Goal: Check status: Check status

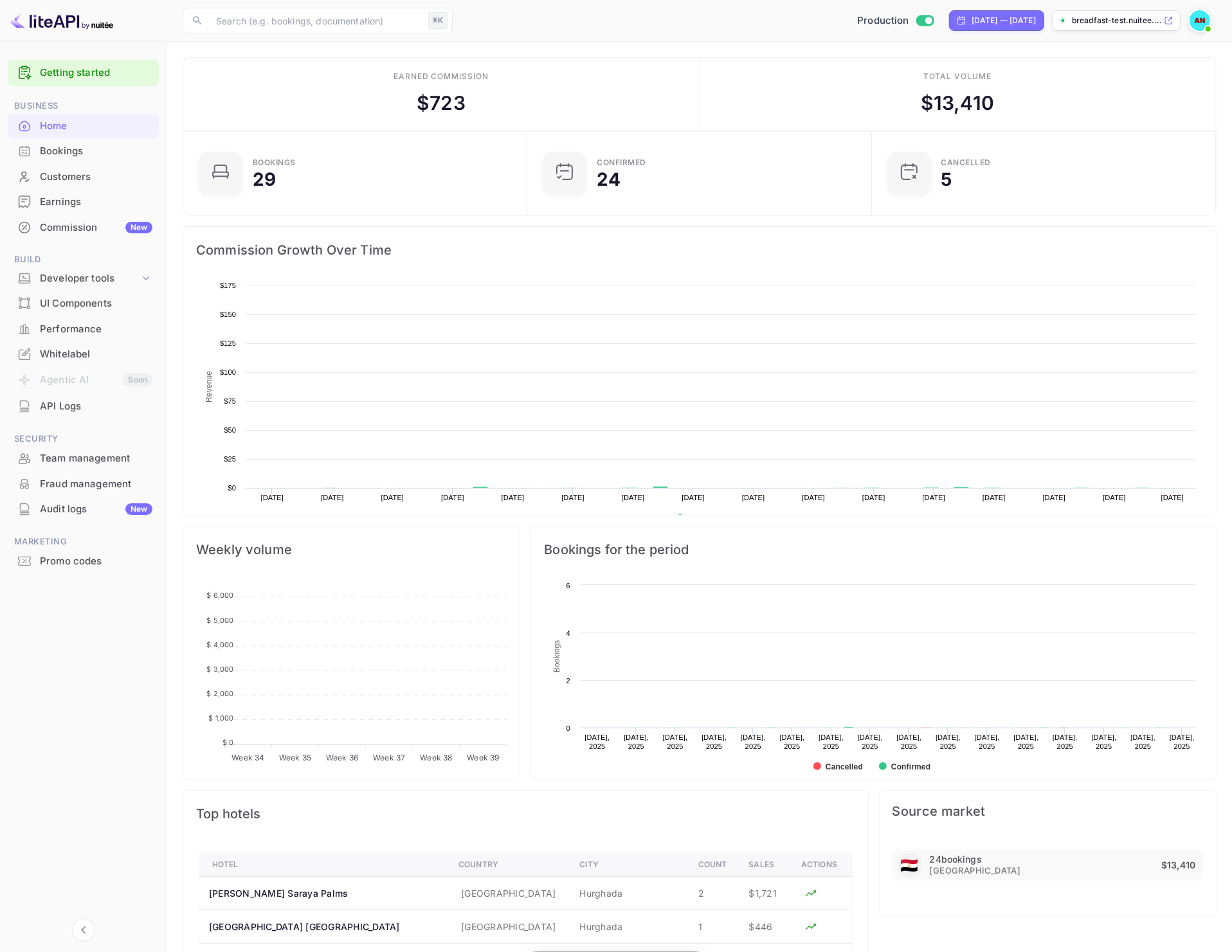
scroll to position [197, 325]
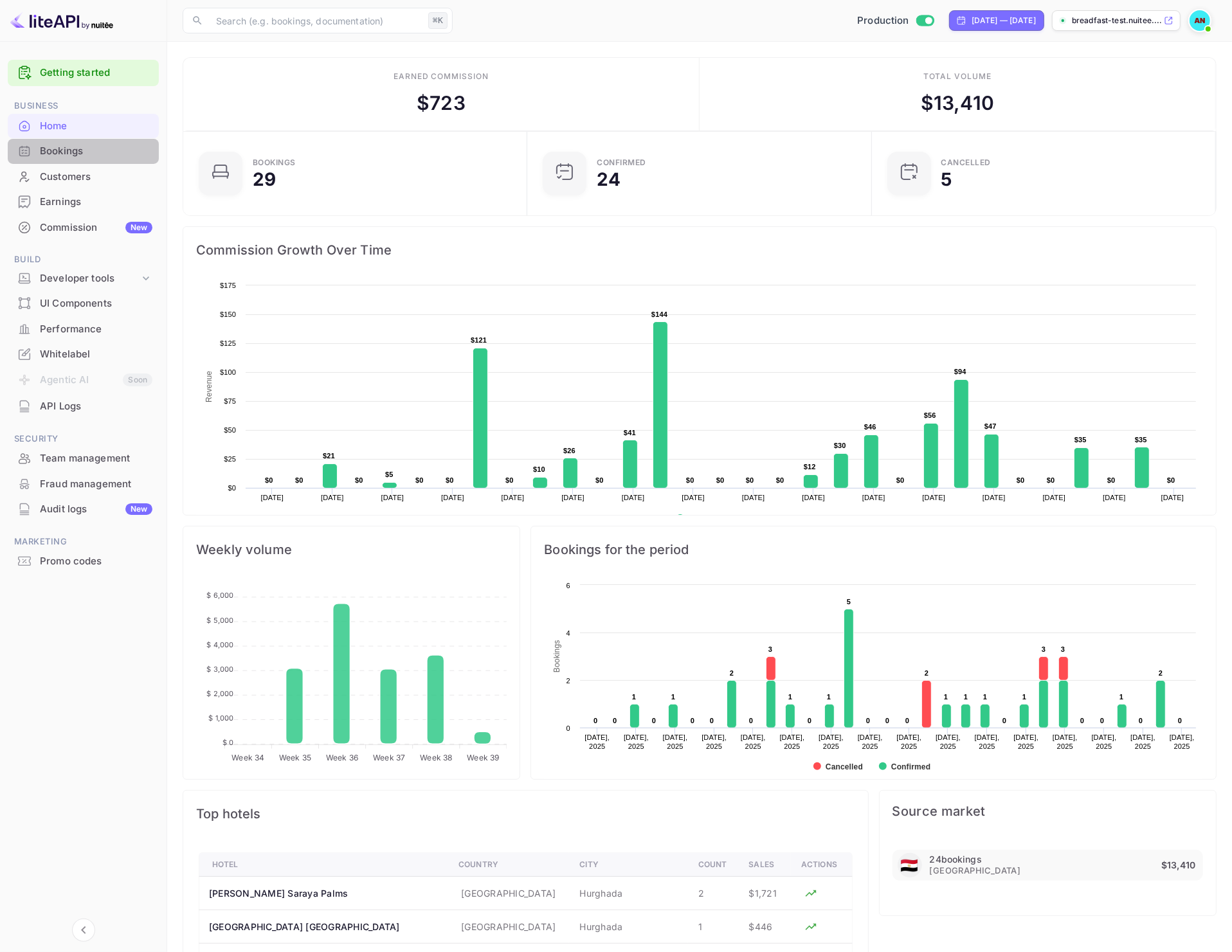
click at [63, 154] on div "Bookings" at bounding box center [96, 151] width 112 height 15
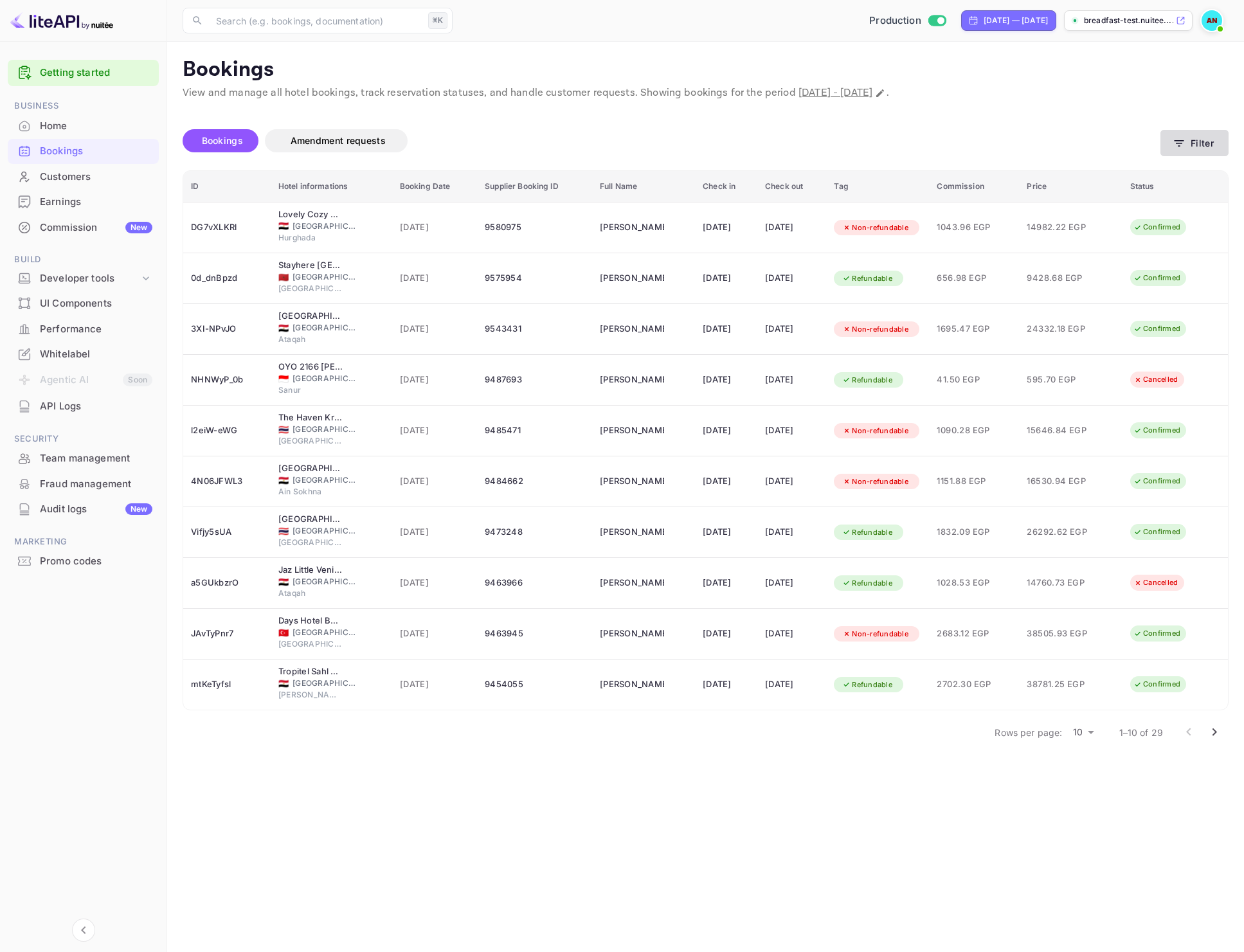
click at [1204, 151] on button "Filter" at bounding box center [1194, 143] width 68 height 26
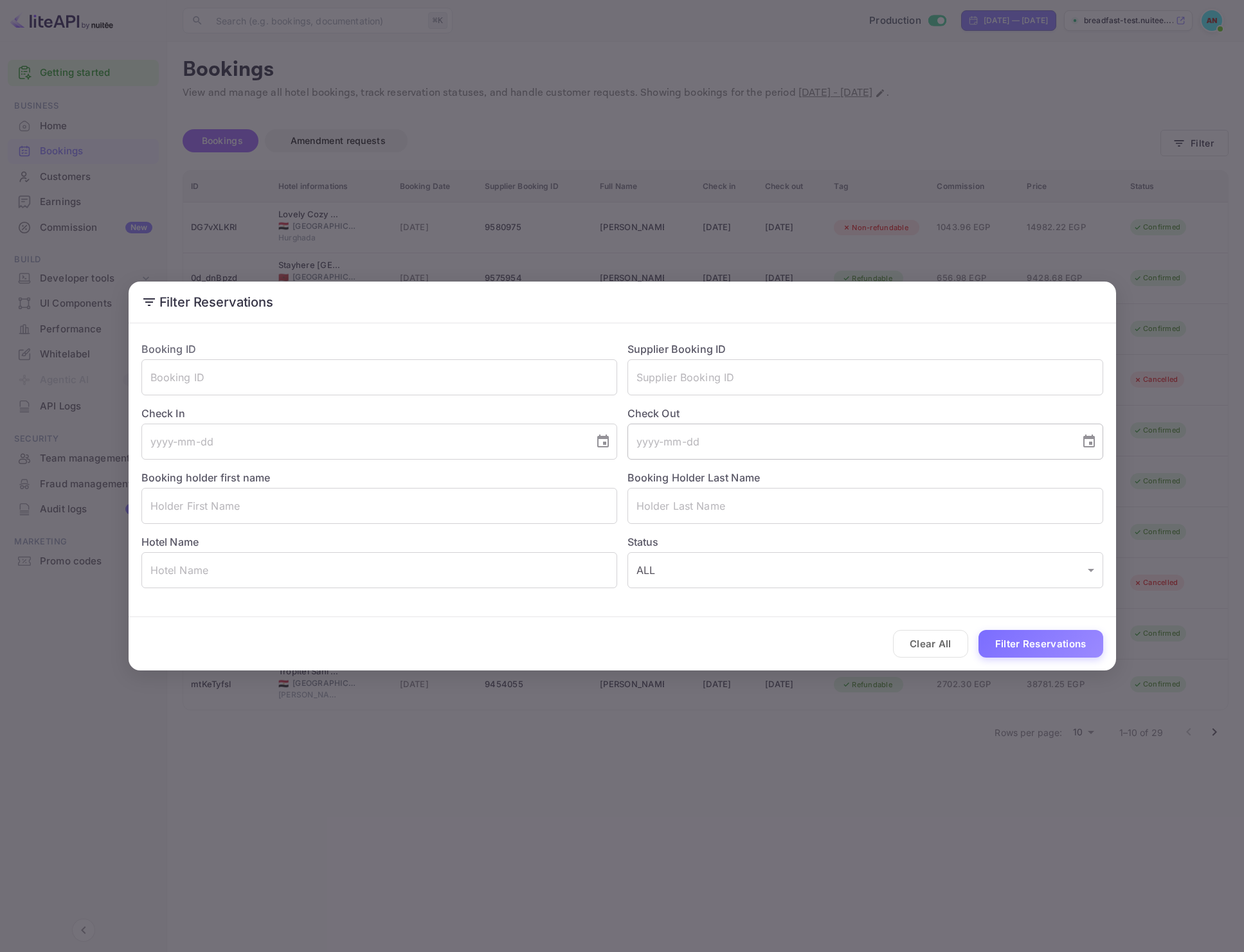
click at [723, 441] on input "tel" at bounding box center [849, 441] width 443 height 36
click at [1090, 447] on icon "Choose date" at bounding box center [1089, 442] width 15 height 15
click at [822, 603] on button "23" at bounding box center [823, 606] width 23 height 23
type input "[DATE]"
click at [1015, 651] on button "Filter Reservations" at bounding box center [1041, 644] width 125 height 28
